Goal: Browse casually

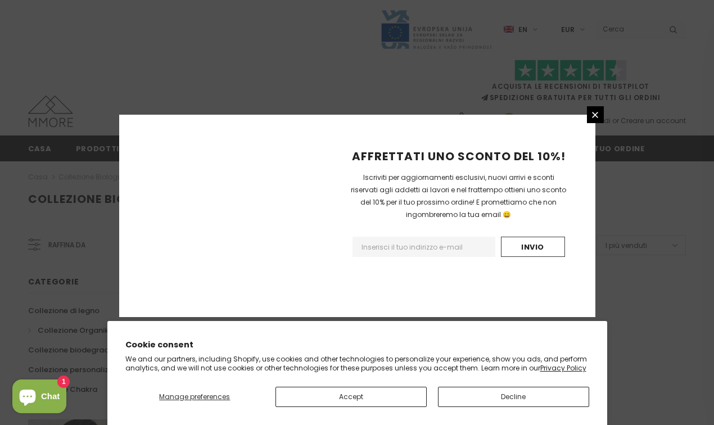
scroll to position [750, 0]
